Goal: Transaction & Acquisition: Purchase product/service

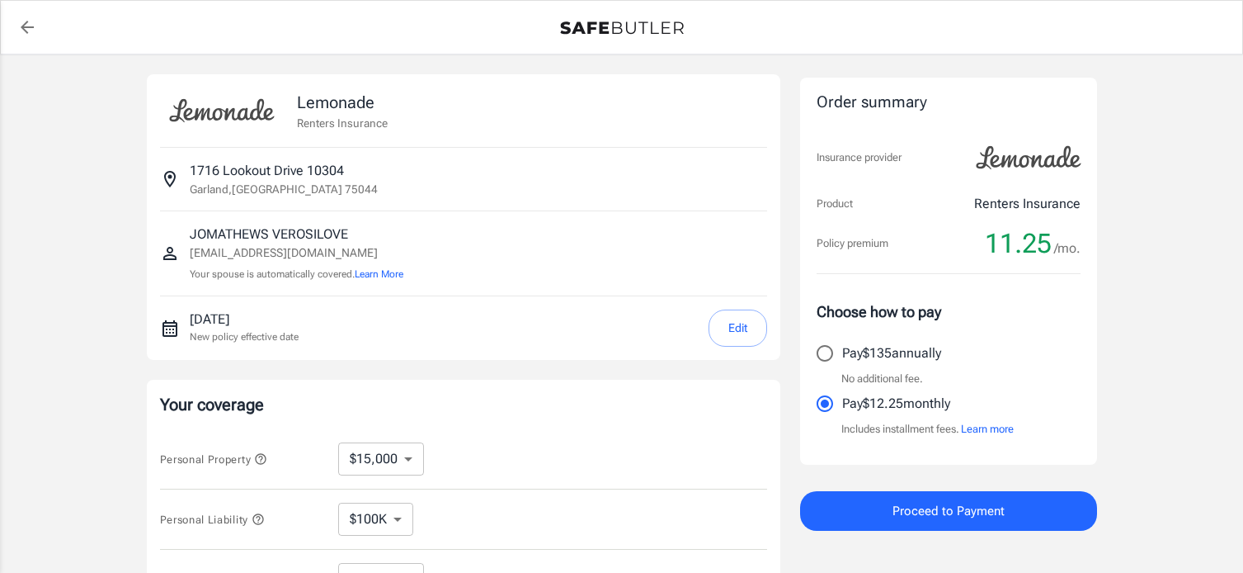
select select "15000"
select select "500"
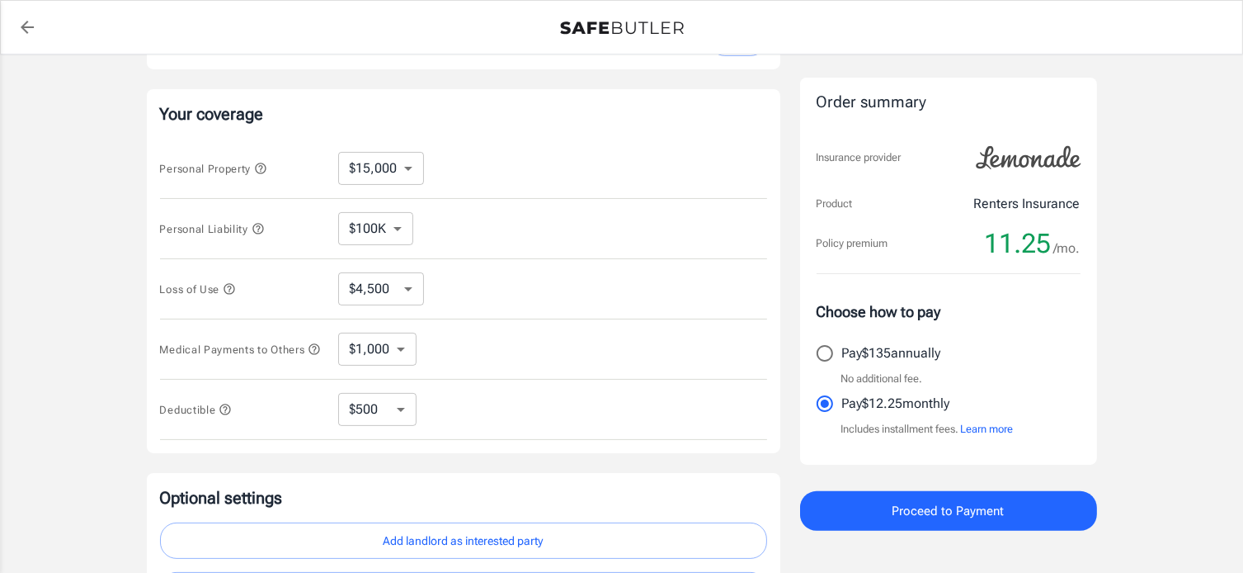
scroll to position [301, 0]
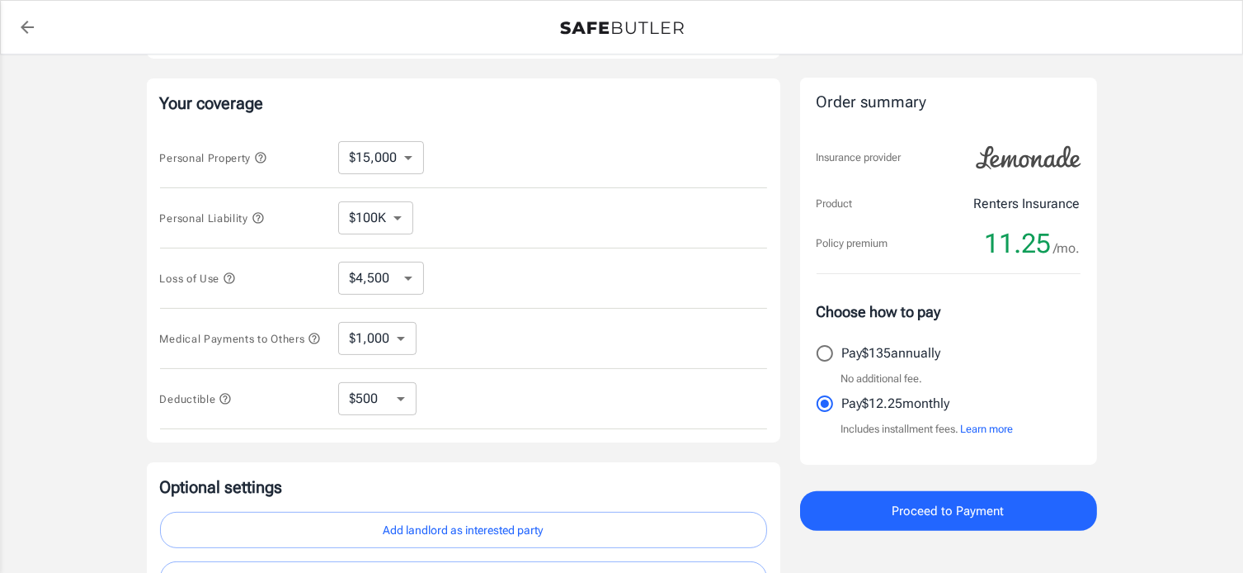
click at [409, 154] on select "$10,000 $15,000 $20,000 $25,000 $30,000 $40,000 $50,000 $100K $150K $200K $250K" at bounding box center [381, 157] width 86 height 33
select select "10000"
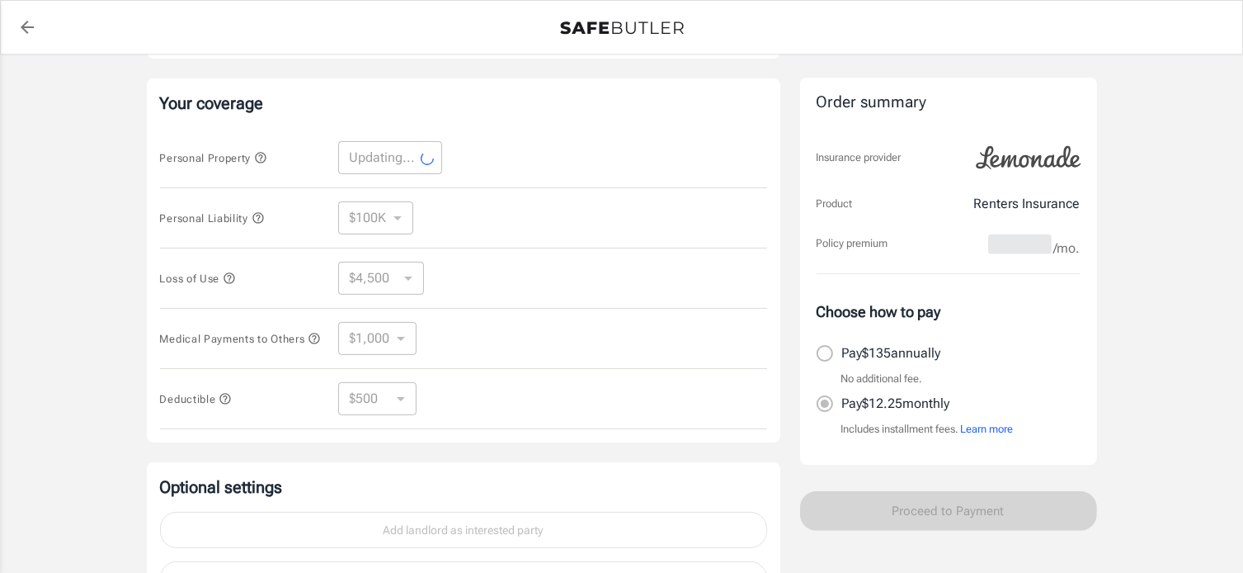
select select "10000"
select select "3000"
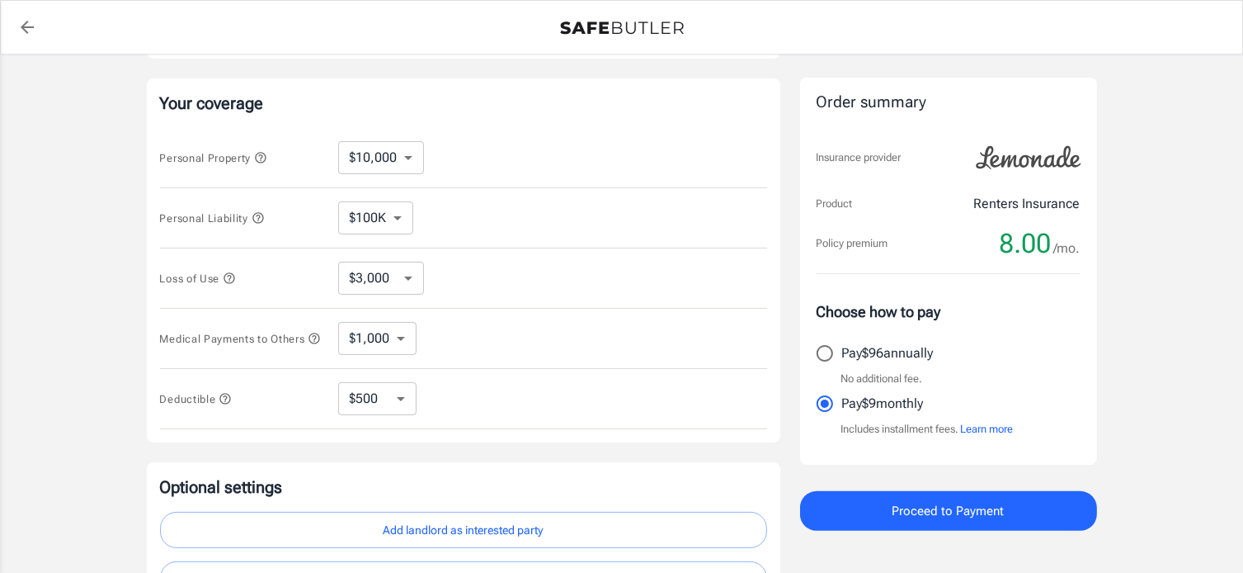
click at [394, 402] on select "$250 $500 $1,000 $2,500" at bounding box center [377, 398] width 78 height 33
select select "250"
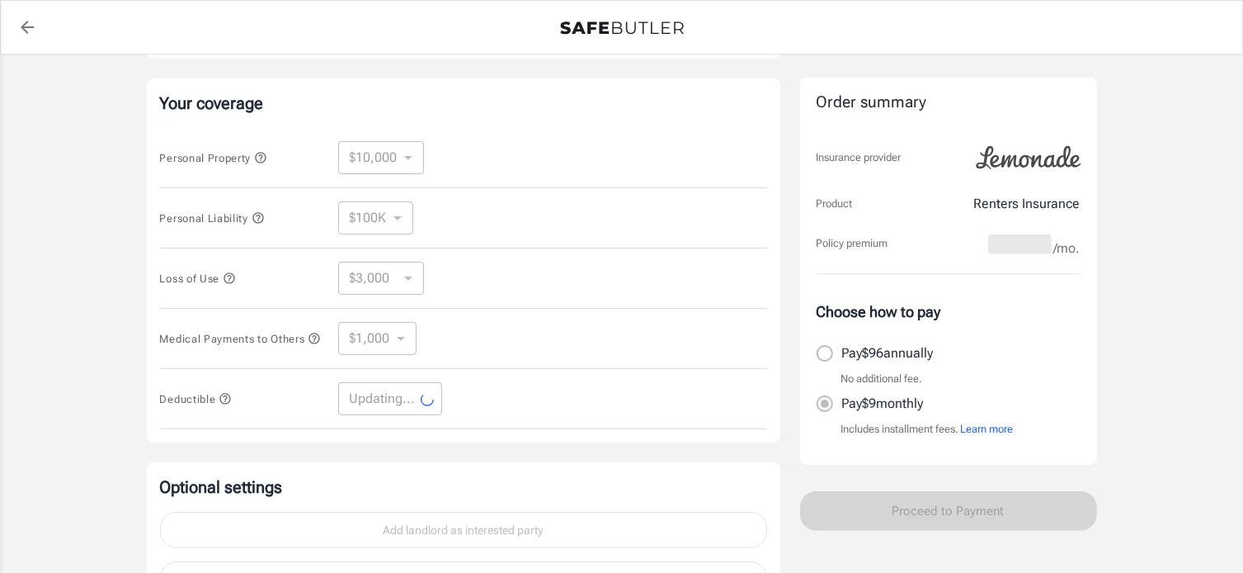
select select "250"
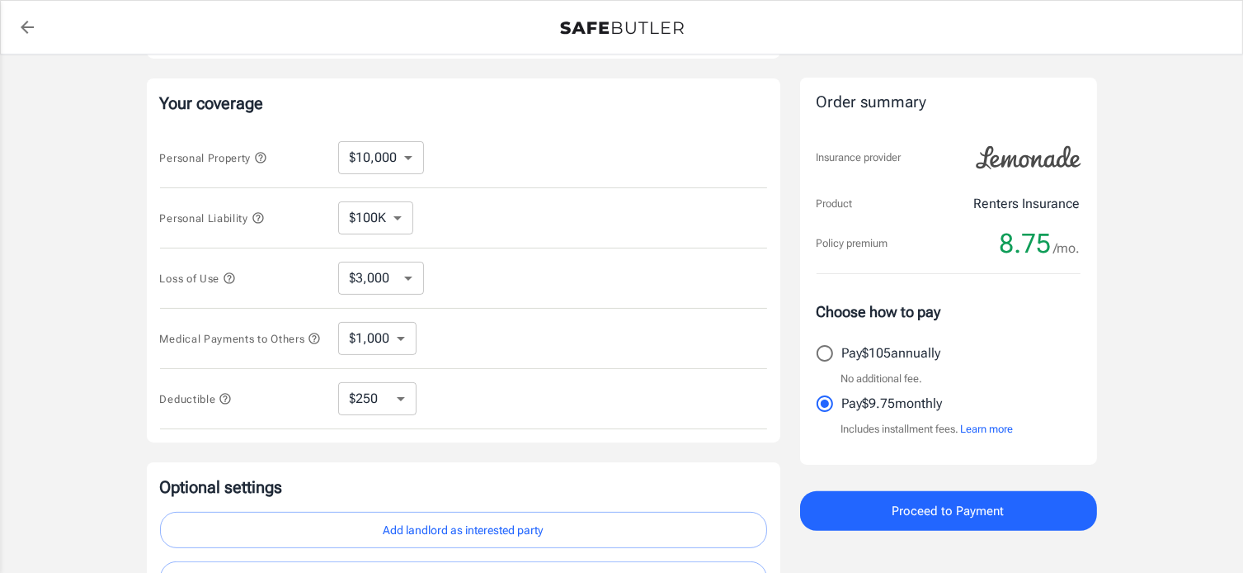
click at [403, 336] on select "$1,000 $2,000 $3,000 $4,000 $5,000" at bounding box center [377, 338] width 78 height 33
click at [401, 274] on select "$3,000 $6,000 $12,000 $21,000 $36,000 $60,000 $96,000 $153K $198K" at bounding box center [381, 278] width 86 height 33
click at [393, 215] on select "$100K $200K $300K $400K $500K" at bounding box center [375, 217] width 75 height 33
click at [513, 128] on div "Personal Property $10,000 $15,000 $20,000 $25,000 $30,000 $40,000 $50,000 $100K…" at bounding box center [463, 158] width 607 height 60
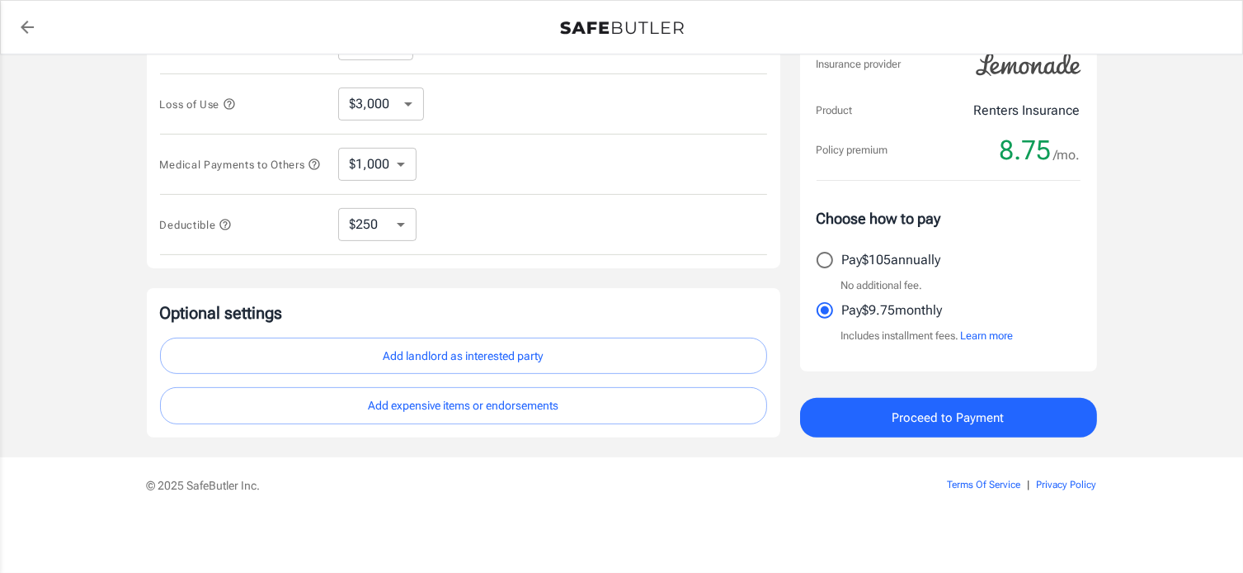
click at [608, 355] on button "Add landlord as interested party" at bounding box center [463, 355] width 607 height 37
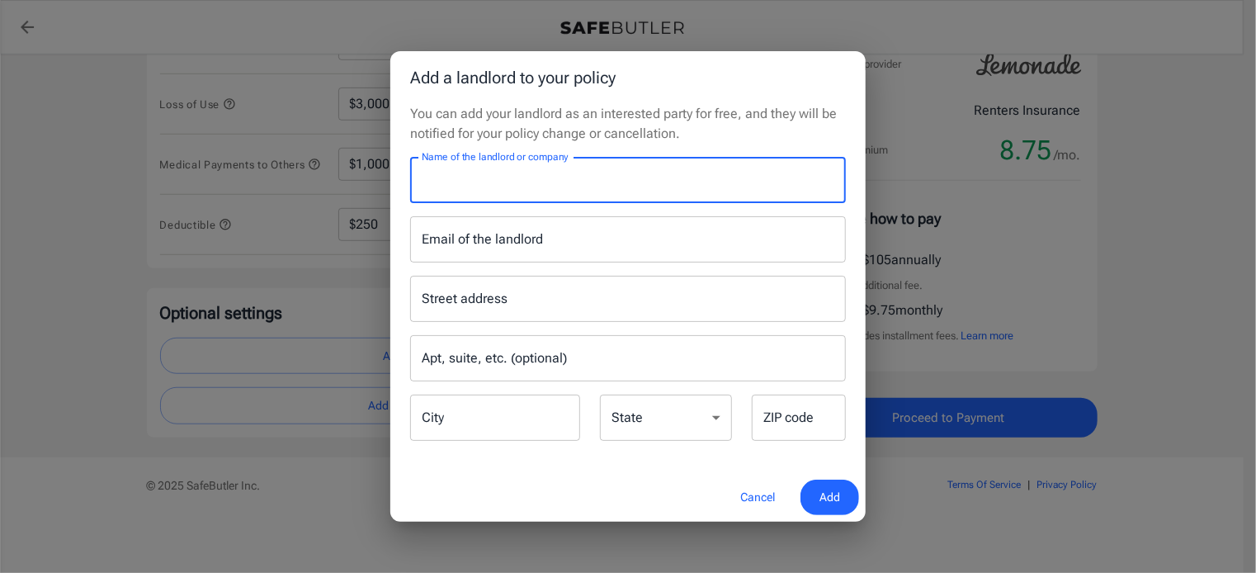
click at [520, 186] on input "Name of the landlord or company" at bounding box center [628, 180] width 436 height 46
type input "Atlas Crown - ZRS Management"
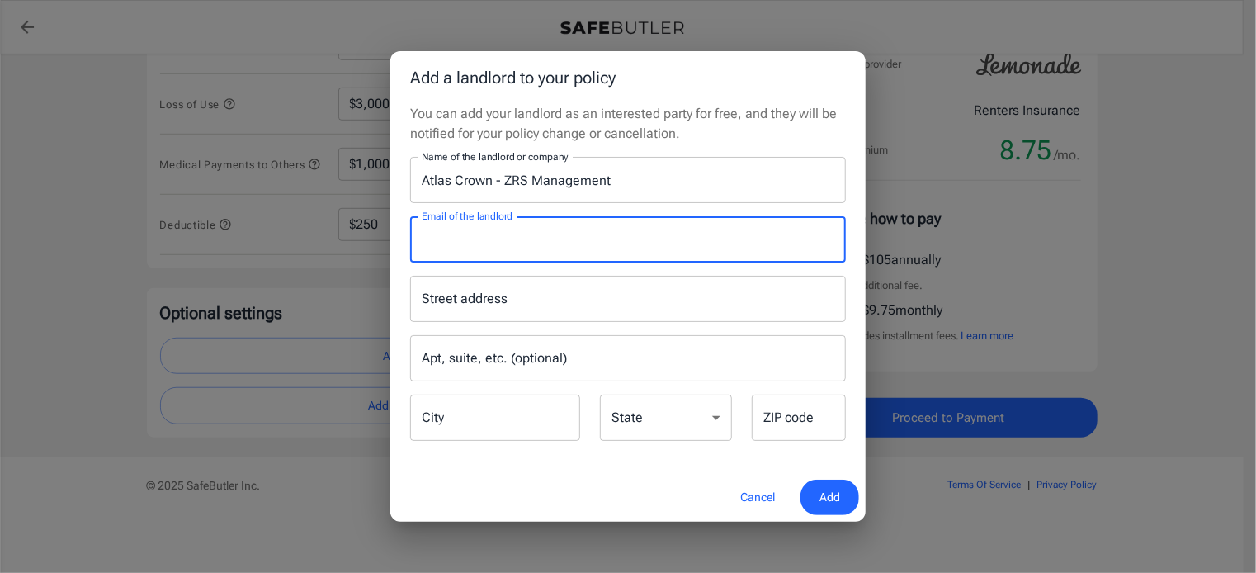
click at [517, 242] on input "Email of the landlord" at bounding box center [628, 239] width 436 height 46
type input "[EMAIL_ADDRESS][DOMAIN_NAME]"
click at [562, 295] on input "Street address" at bounding box center [627, 298] width 421 height 31
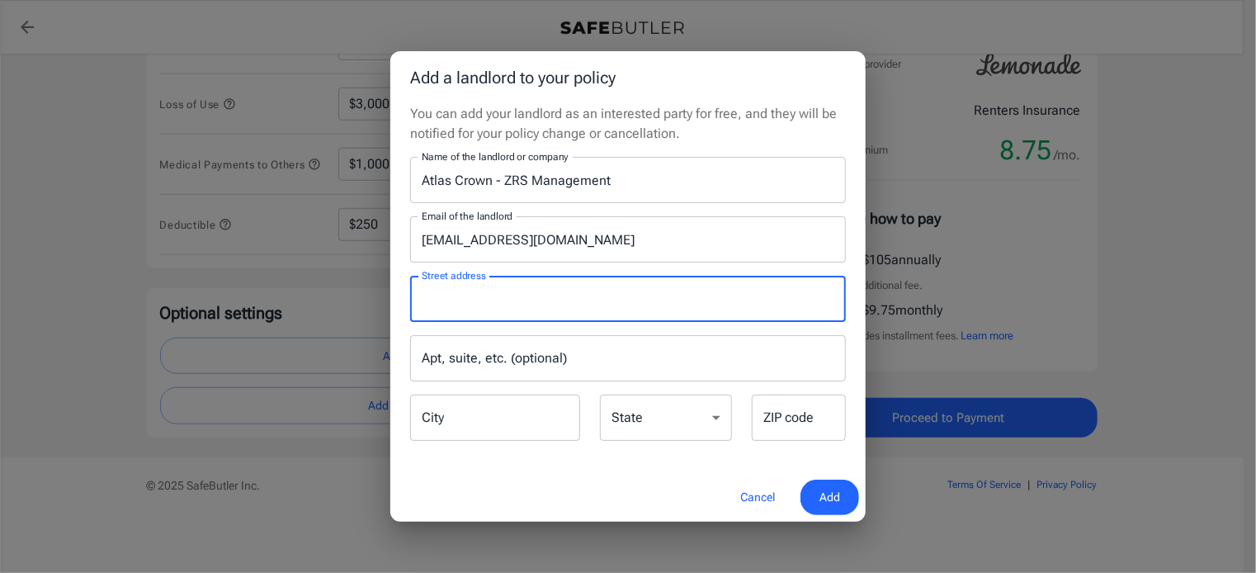
type input "p"
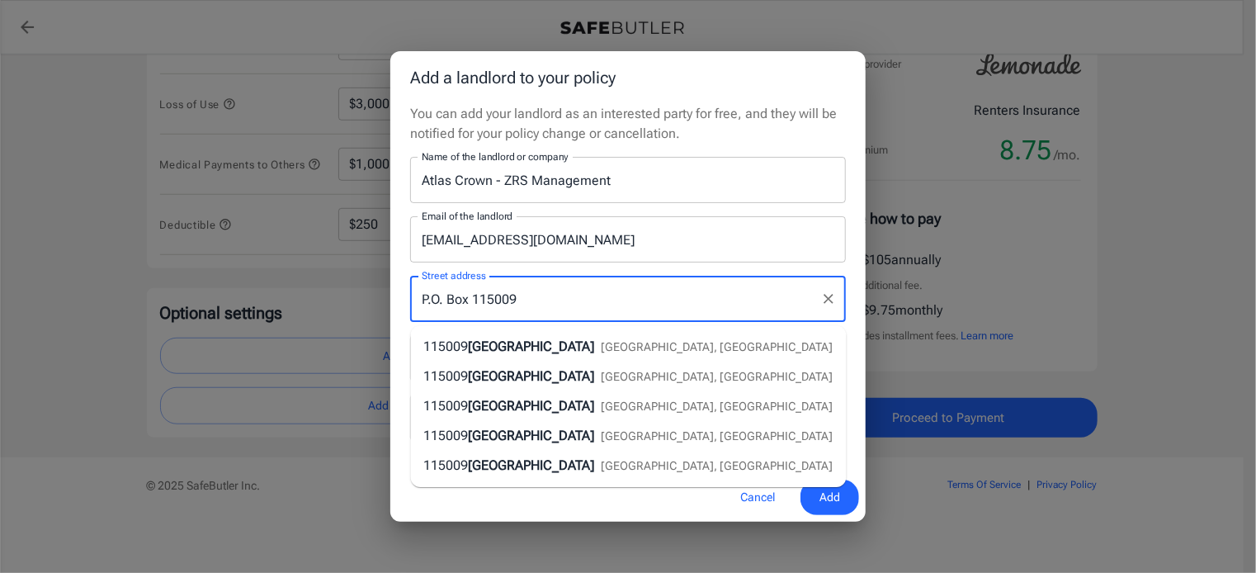
type input "P.O. Box 115009"
click at [610, 266] on div "Street address P.O. [GEOGRAPHIC_DATA] Street address Apt, suite, etc. (optional…" at bounding box center [627, 352] width 455 height 181
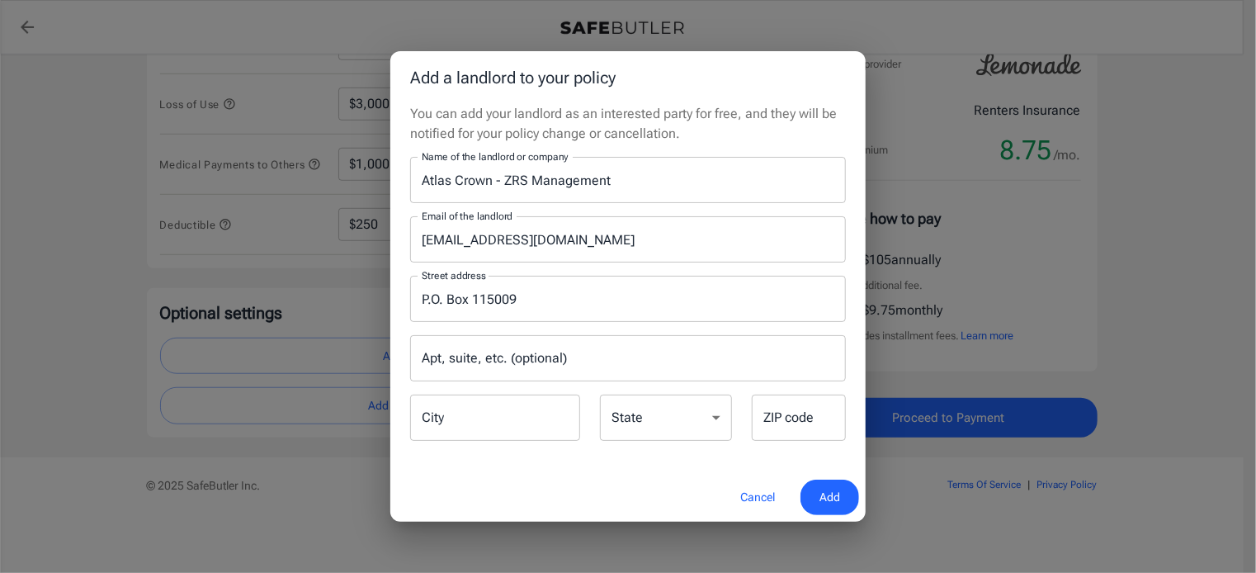
click at [516, 416] on input "City" at bounding box center [495, 417] width 170 height 46
type input "Carrollton"
click at [637, 410] on select "[US_STATE] [US_STATE] [US_STATE] [US_STATE] [US_STATE] [US_STATE] [US_STATE] [U…" at bounding box center [666, 417] width 132 height 46
select select "[GEOGRAPHIC_DATA]"
click at [600, 394] on select "[US_STATE] [US_STATE] [US_STATE] [US_STATE] [US_STATE] [US_STATE] [US_STATE] [U…" at bounding box center [666, 417] width 132 height 46
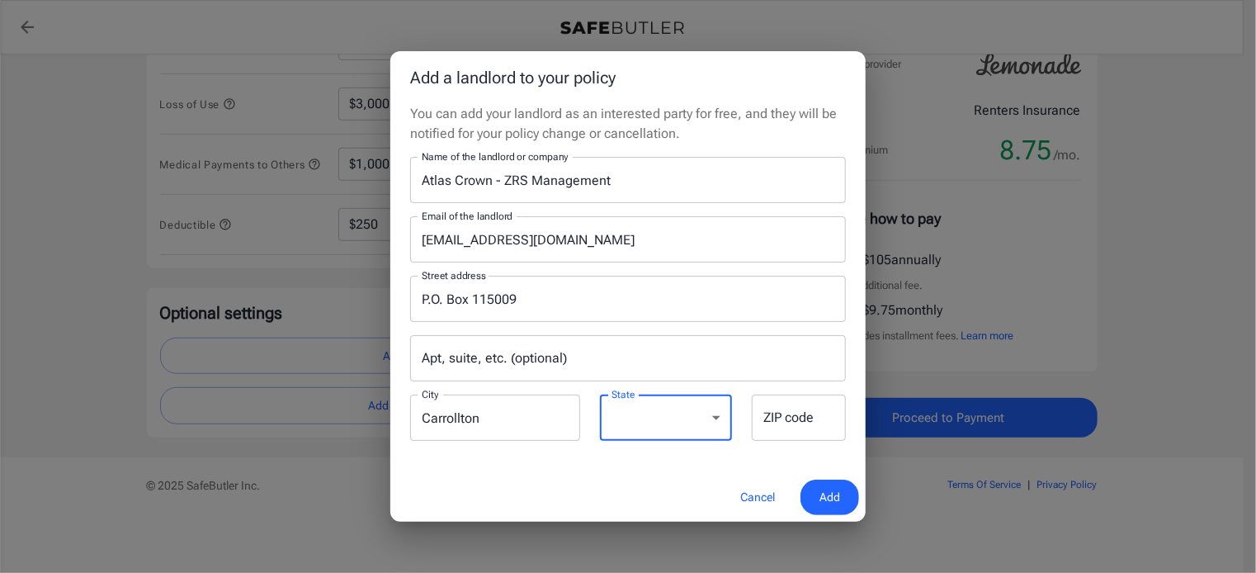
click at [785, 418] on input "ZIP code" at bounding box center [799, 417] width 94 height 46
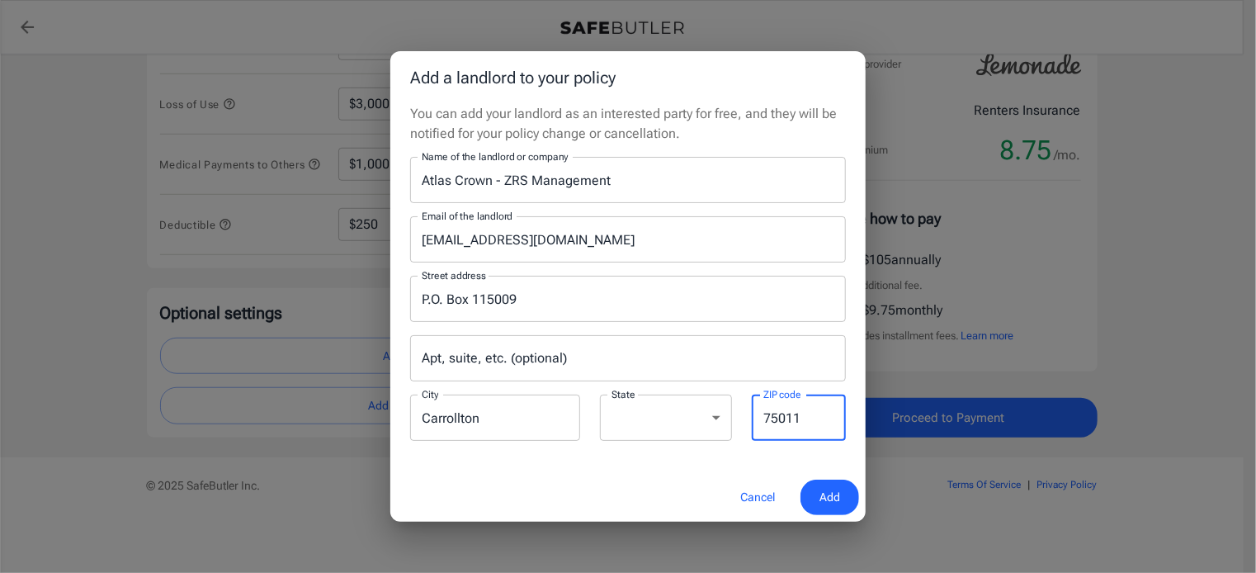
type input "75011"
click at [683, 469] on div "You can add your landlord as an interested party for free, and they will be not…" at bounding box center [627, 288] width 475 height 369
click at [828, 500] on span "Add" at bounding box center [829, 497] width 21 height 21
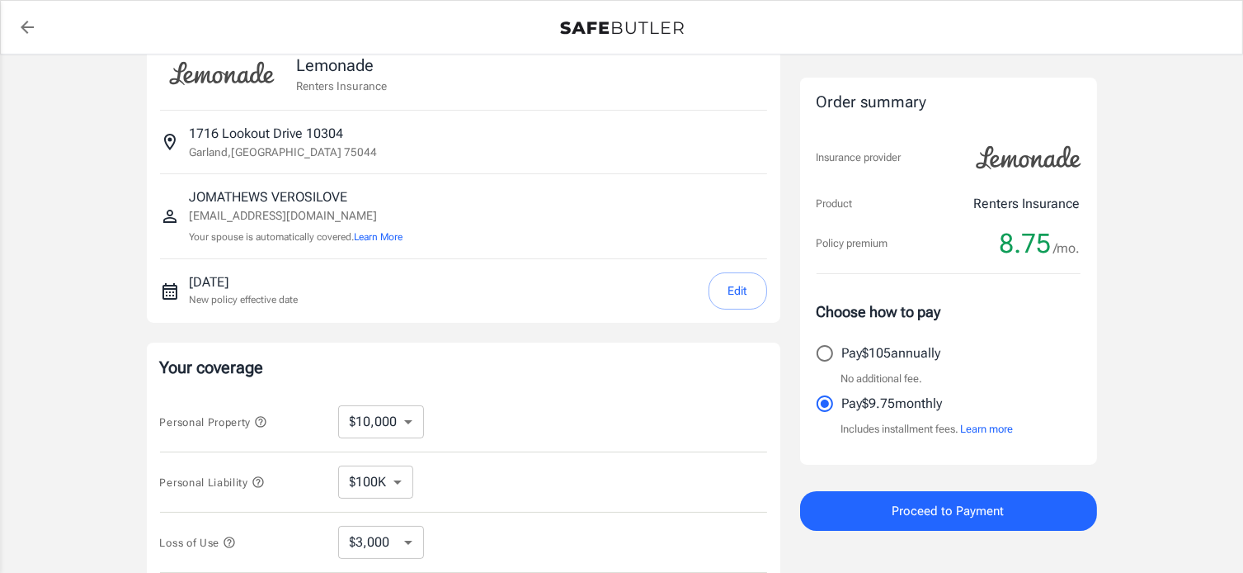
scroll to position [0, 0]
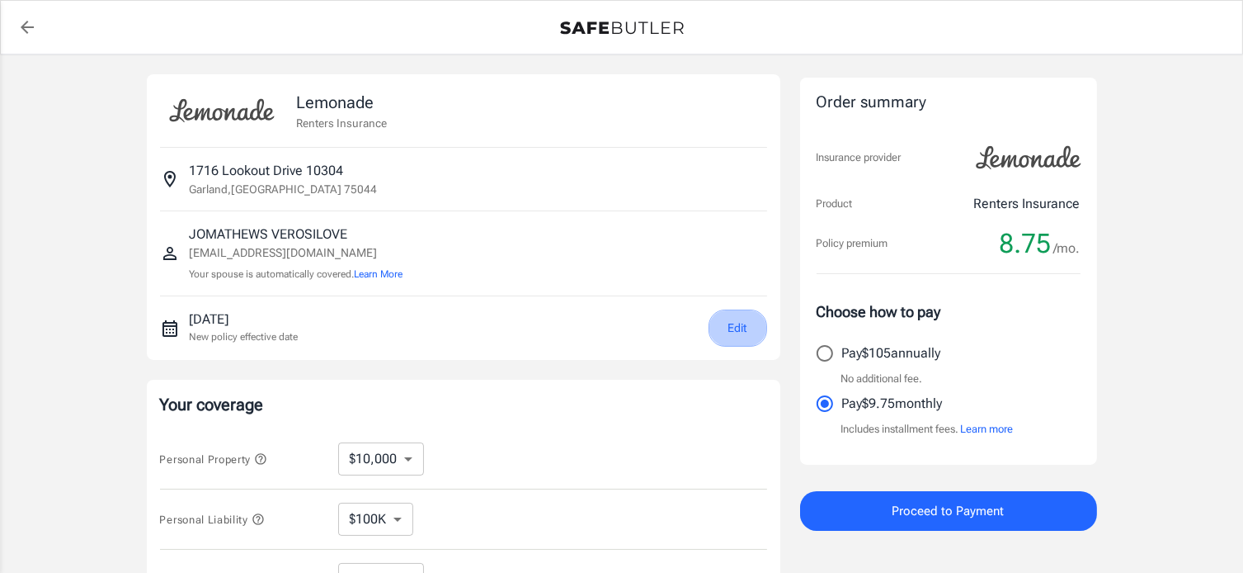
click at [749, 318] on button "Edit" at bounding box center [738, 327] width 59 height 37
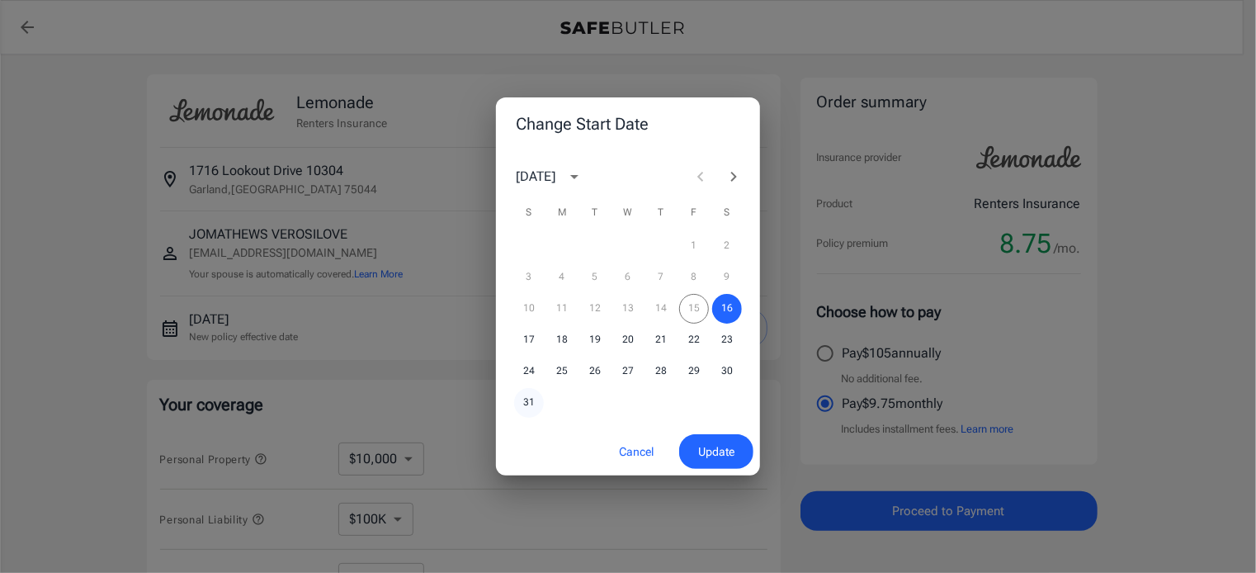
click at [529, 403] on button "31" at bounding box center [529, 403] width 30 height 30
click at [690, 445] on button "Update" at bounding box center [716, 451] width 74 height 35
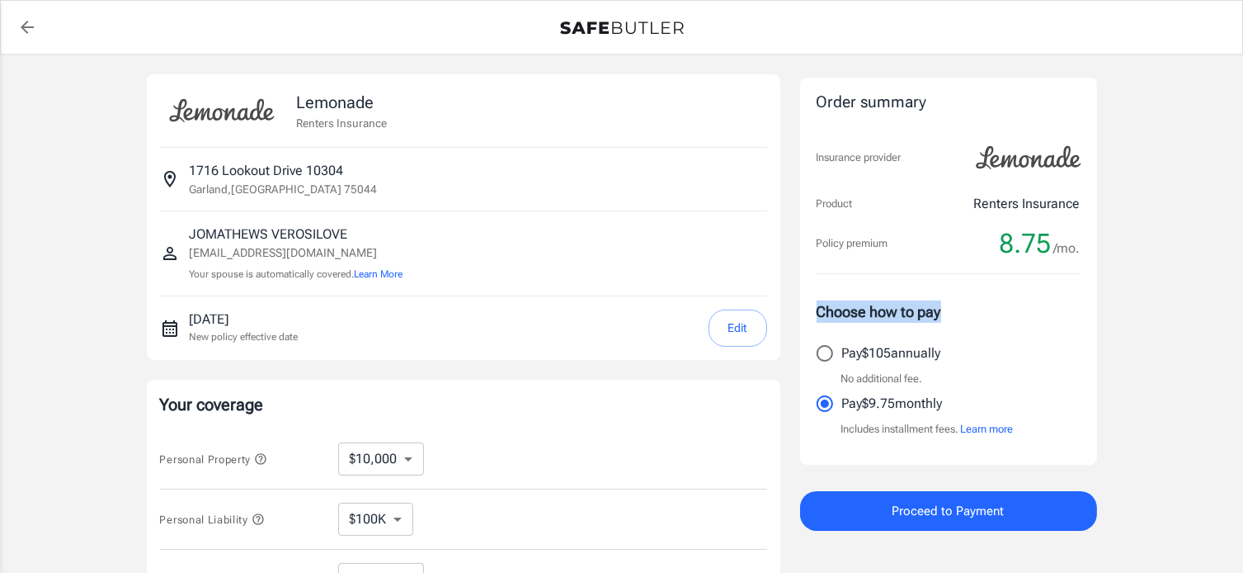
drag, startPoint x: 1215, startPoint y: 239, endPoint x: 1251, endPoint y: 311, distance: 80.1
click at [983, 425] on button "Learn more" at bounding box center [987, 429] width 53 height 17
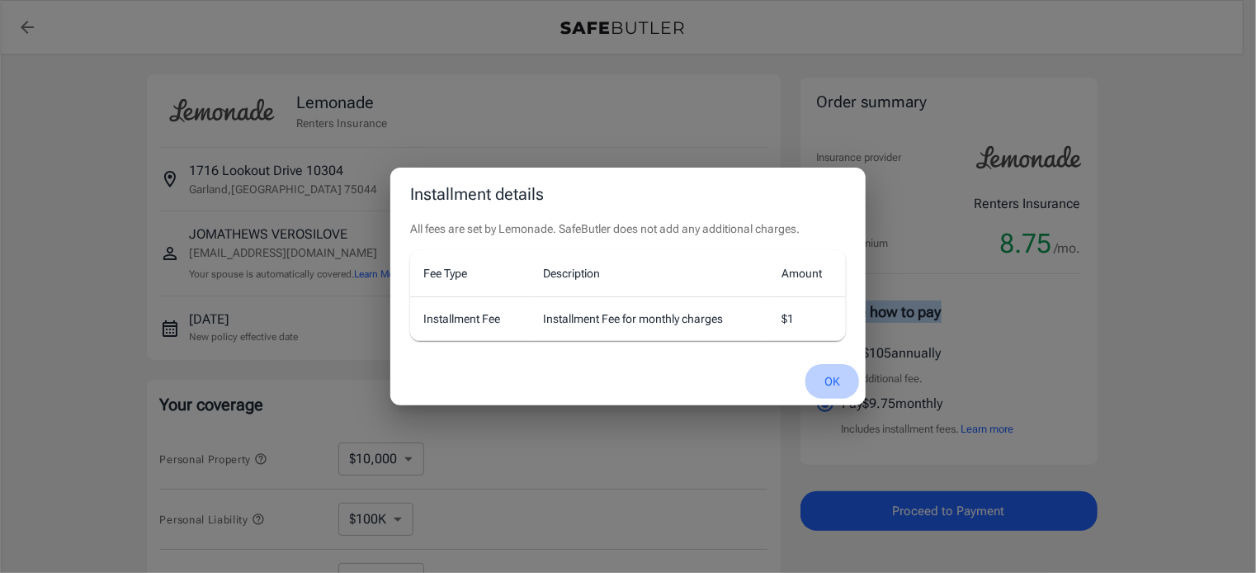
click at [840, 377] on button "OK" at bounding box center [832, 381] width 54 height 35
